Goal: Complete application form

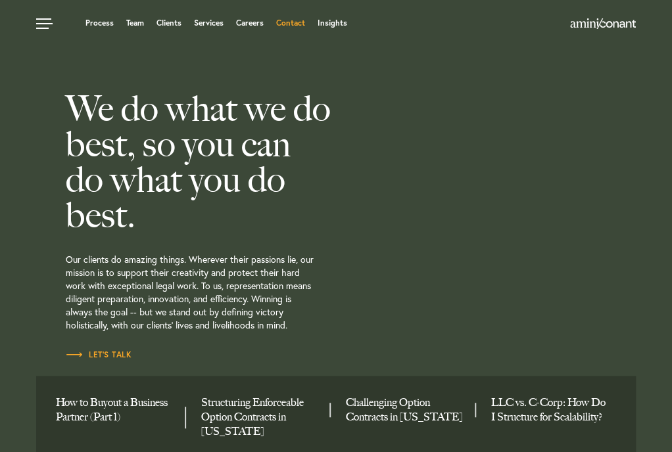
click at [293, 27] on link "Contact" at bounding box center [289, 23] width 29 height 8
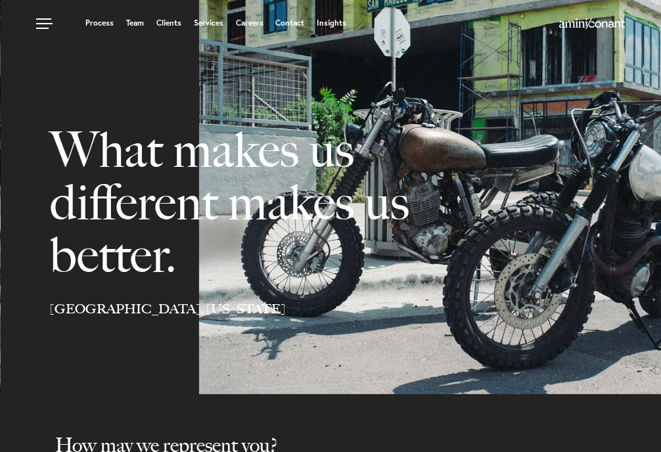
select select "Austin"
select select "Business and Civil Litigation"
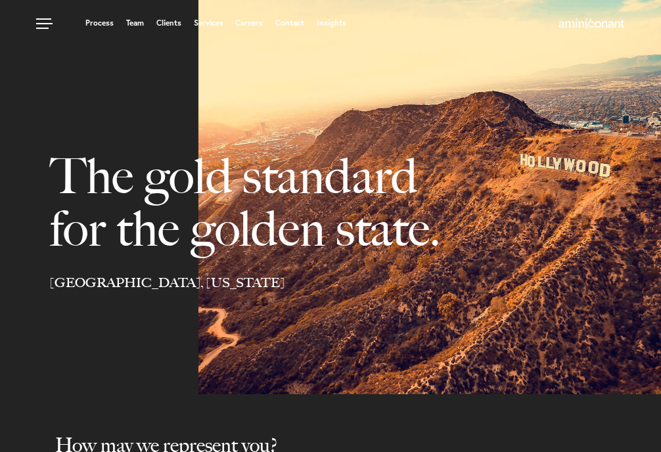
click at [292, 26] on link "Contact" at bounding box center [289, 23] width 29 height 8
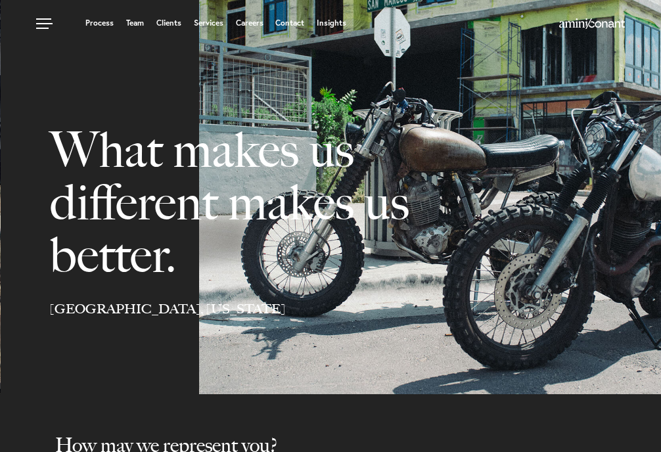
select select "Austin"
select select "Business and Civil Litigation"
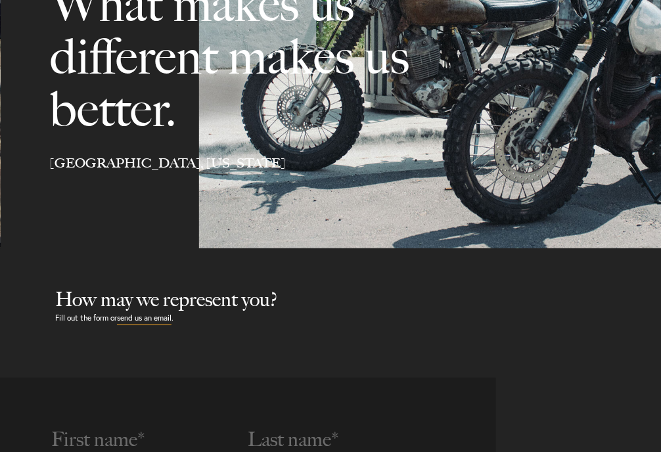
scroll to position [329, 0]
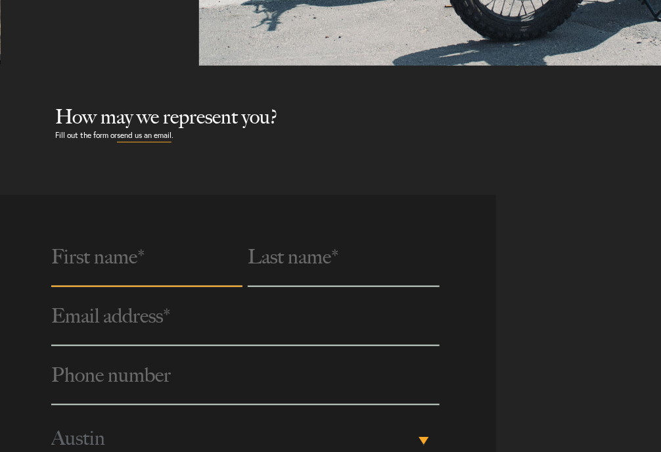
click at [101, 270] on input "text" at bounding box center [146, 257] width 191 height 59
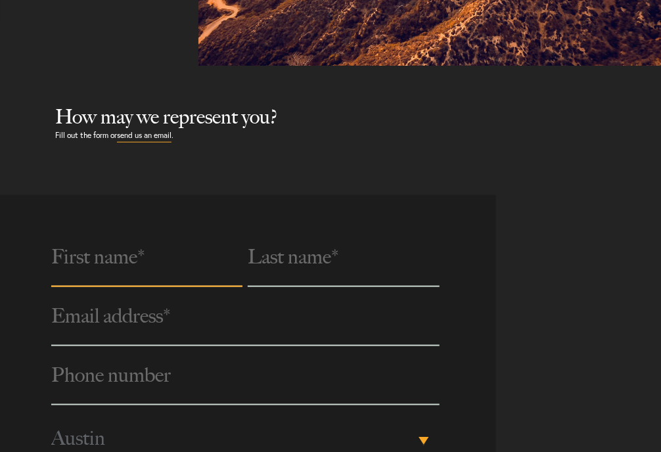
type input "[PERSON_NAME]"
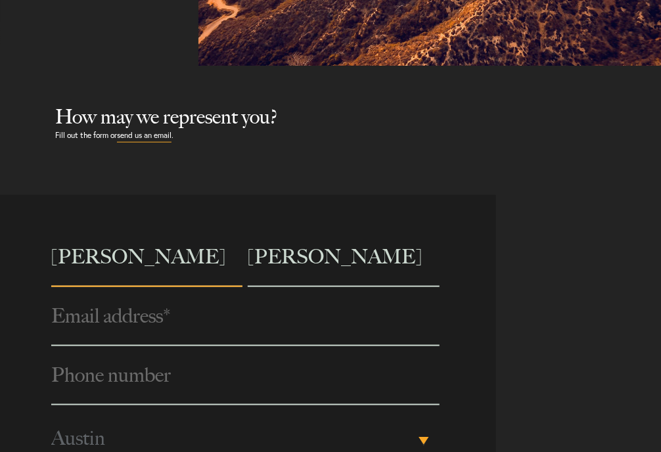
type input "[EMAIL_ADDRESS][DOMAIN_NAME]"
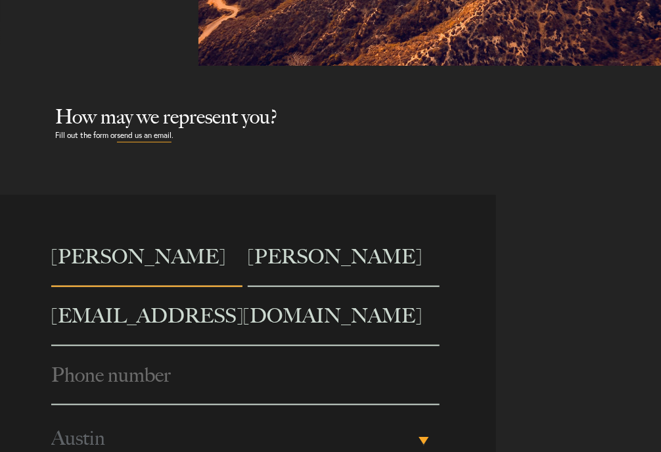
type input "8702662542"
type input "Trusted Virtual Team"
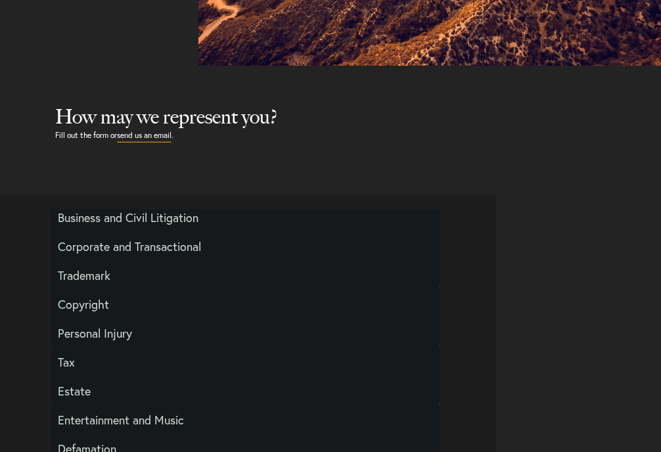
scroll to position [55, 0]
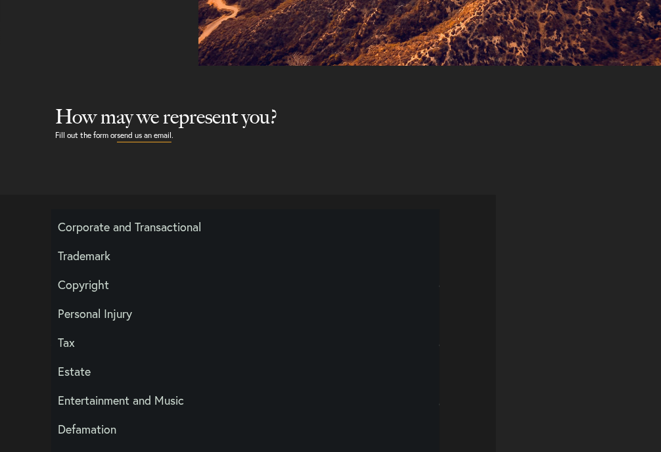
click at [553, 273] on div "[PERSON_NAME] [PERSON_NAME][EMAIL_ADDRESS][DOMAIN_NAME] Phone number * [PHONE_N…" at bounding box center [330, 400] width 661 height 410
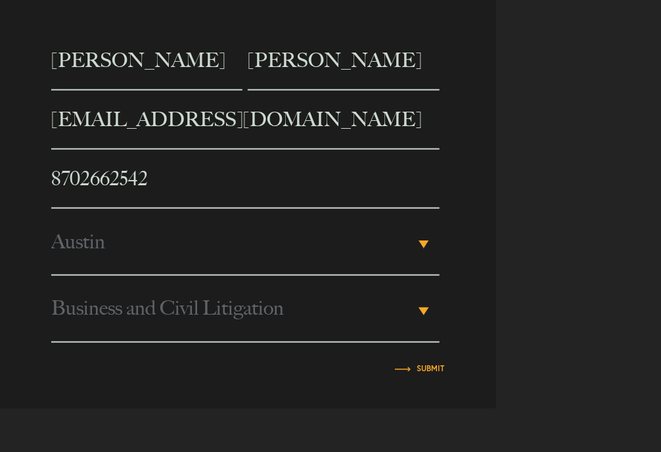
scroll to position [526, 0]
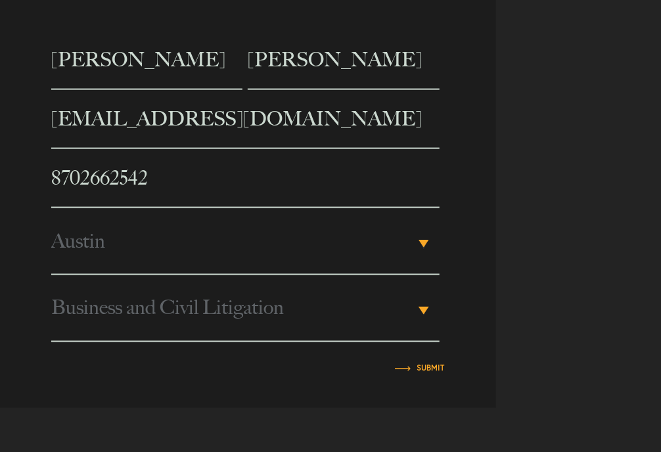
click at [187, 262] on span "Austin" at bounding box center [232, 241] width 363 height 66
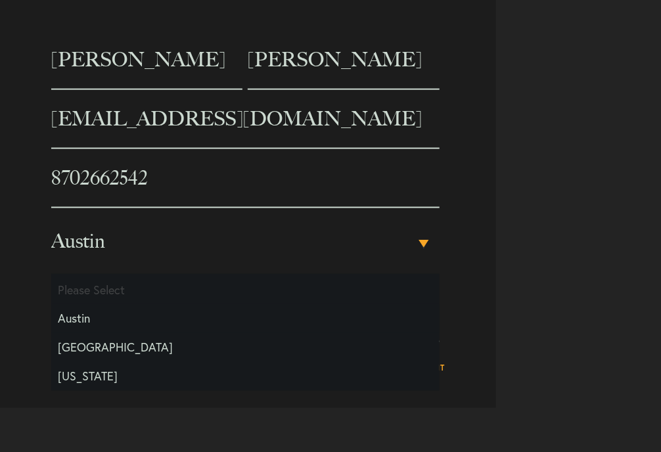
click at [118, 347] on li "[GEOGRAPHIC_DATA]" at bounding box center [245, 347] width 388 height 29
select select "[GEOGRAPHIC_DATA]"
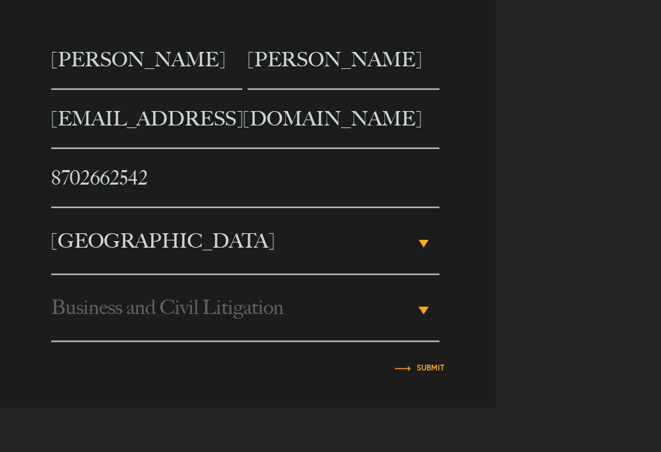
click at [171, 315] on span "Business and Civil Litigation" at bounding box center [232, 308] width 363 height 66
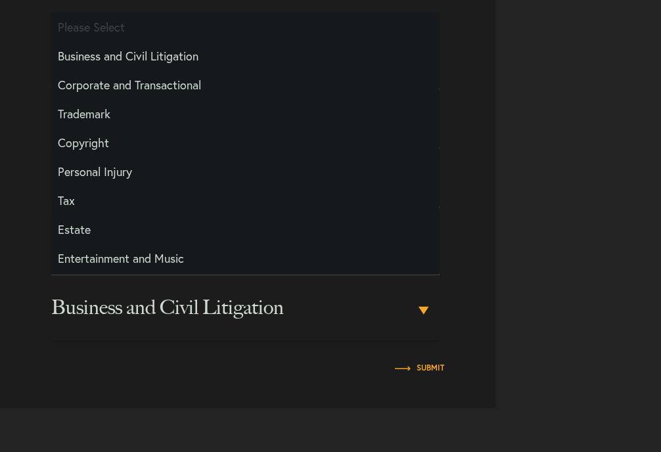
scroll to position [55, 0]
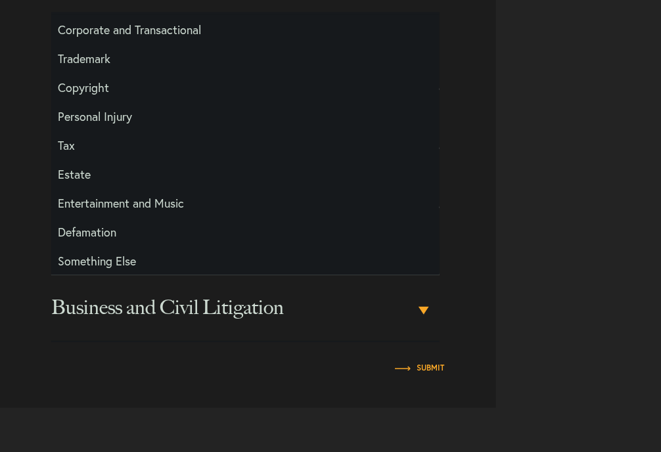
click at [116, 252] on li "Something Else" at bounding box center [245, 260] width 388 height 29
select select "Something Else"
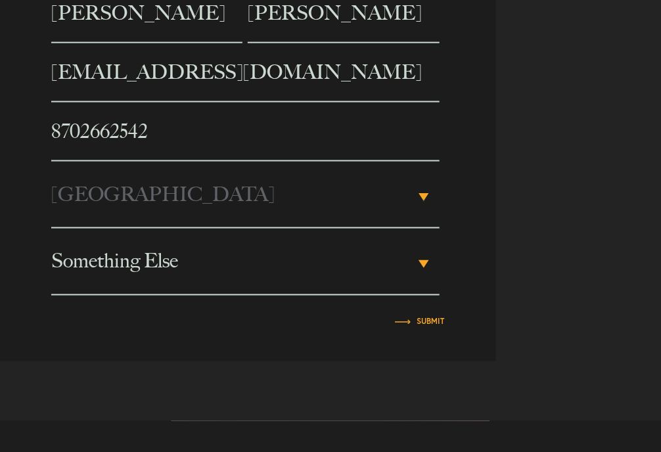
scroll to position [657, 0]
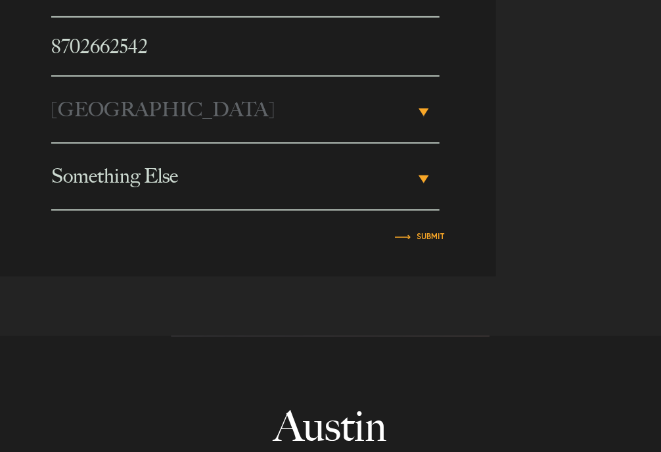
click at [439, 248] on article "[PERSON_NAME] [PERSON_NAME][EMAIL_ADDRESS][DOMAIN_NAME] Phone number * [PHONE_N…" at bounding box center [248, 72] width 496 height 410
click at [432, 238] on input "Submit" at bounding box center [431, 237] width 28 height 8
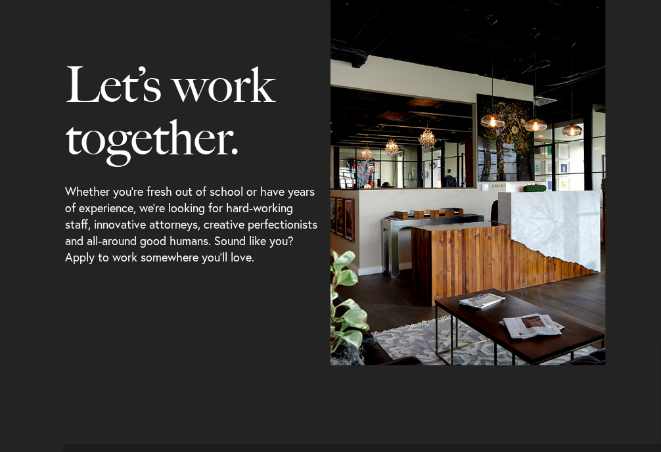
scroll to position [1533, 0]
